Goal: Transaction & Acquisition: Purchase product/service

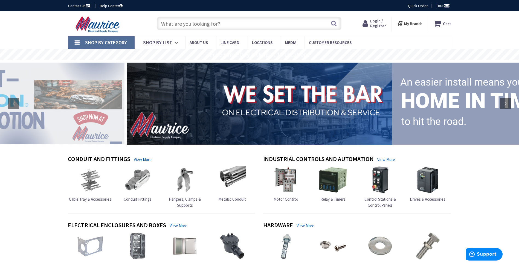
click at [378, 24] on span "Login / Register" at bounding box center [378, 23] width 16 height 10
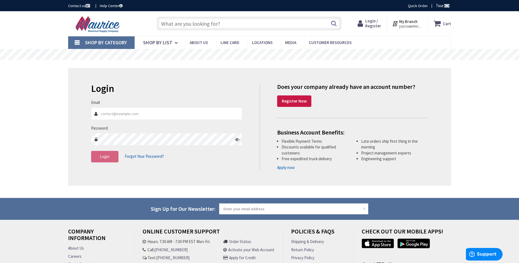
type input "[PERSON_NAME][EMAIL_ADDRESS][DOMAIN_NAME]"
click at [199, 165] on fieldset "Email joanie@bucklerelectric.com Password Login Forgot Your Password?" at bounding box center [166, 134] width 151 height 68
click at [102, 157] on span "Login" at bounding box center [105, 156] width 10 height 5
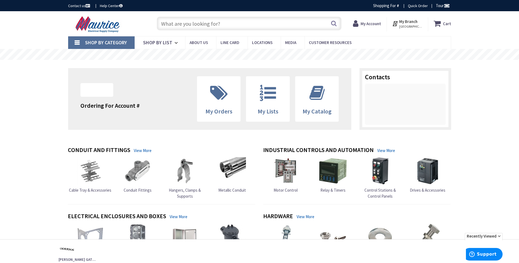
click at [249, 23] on input "text" at bounding box center [249, 24] width 185 height 14
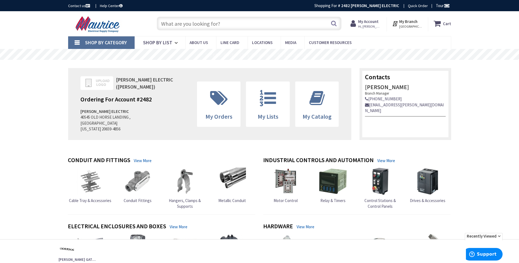
click at [256, 26] on input "text" at bounding box center [249, 24] width 185 height 14
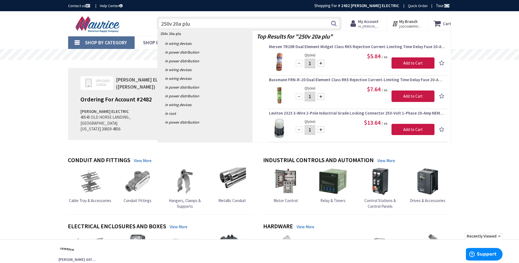
type input "250v 20a plug"
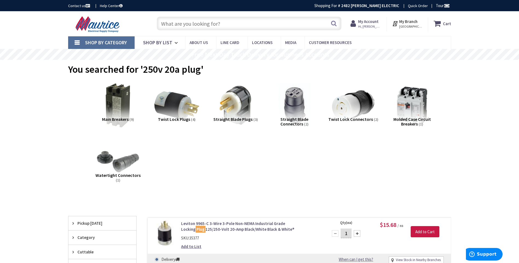
click at [237, 24] on input "text" at bounding box center [249, 24] width 185 height 14
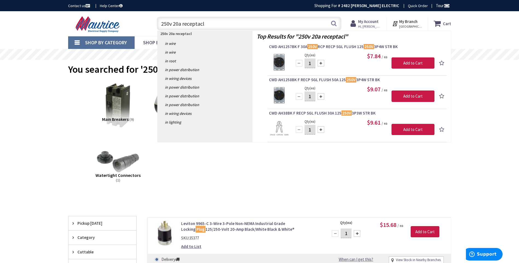
type input "250v 20a receptacle"
